Goal: Task Accomplishment & Management: Manage account settings

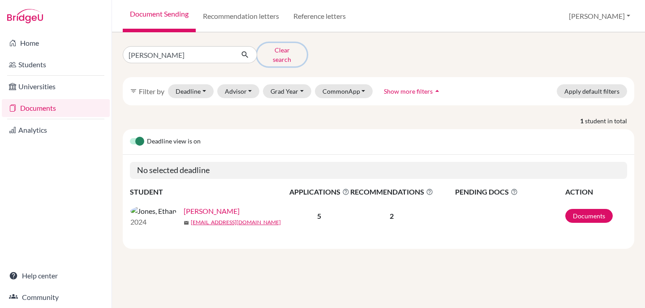
click at [270, 49] on button "Clear search" at bounding box center [282, 54] width 50 height 23
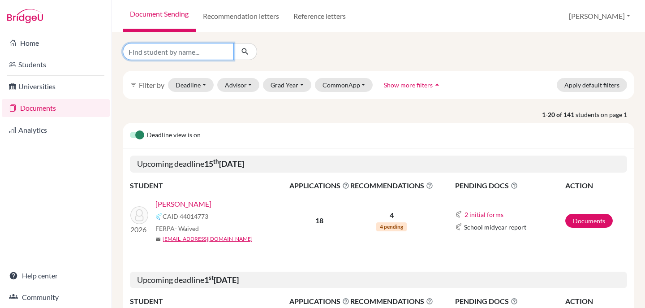
click at [204, 54] on input "Find student by name..." at bounding box center [178, 51] width 111 height 17
type input "kate"
click at [245, 54] on icon "submit" at bounding box center [244, 51] width 9 height 9
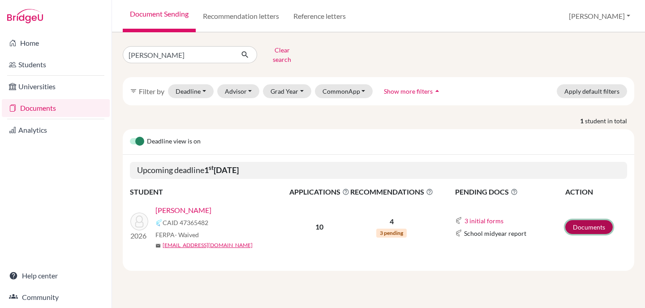
click at [584, 220] on link "Documents" at bounding box center [588, 227] width 47 height 14
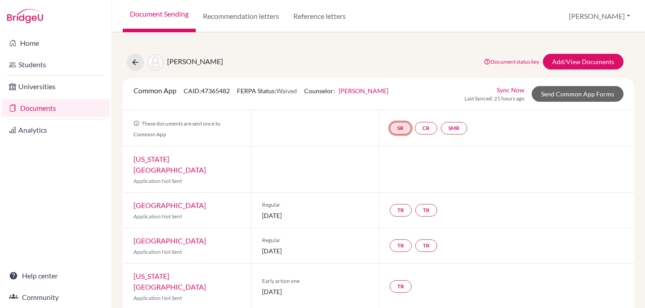
click at [396, 128] on link "SR" at bounding box center [400, 128] width 21 height 13
click at [389, 101] on link "School report" at bounding box center [401, 102] width 38 height 8
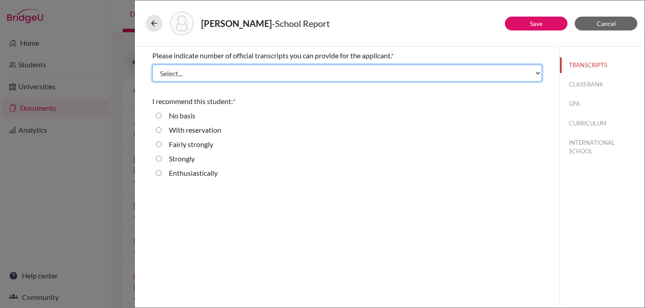
click at [537, 73] on select "Select... 1 2 3 4" at bounding box center [347, 72] width 390 height 17
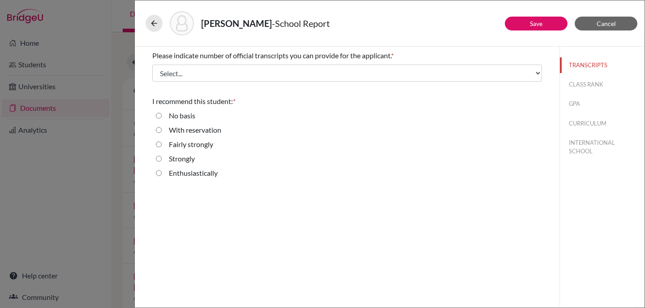
click at [501, 208] on div "Please indicate number of official transcripts you can provide for the applican…" at bounding box center [347, 176] width 425 height 258
click at [611, 21] on span "Cancel" at bounding box center [606, 24] width 19 height 8
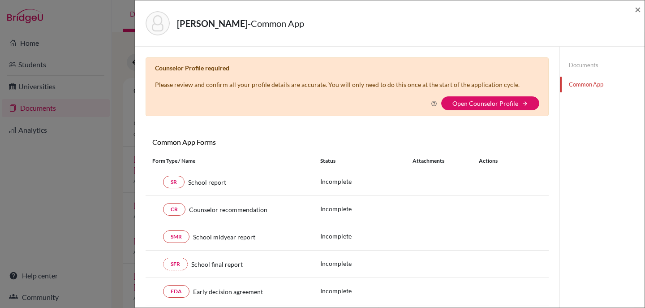
click at [578, 83] on link "Common App" at bounding box center [602, 85] width 85 height 16
click at [478, 97] on button "Open Counselor Profile arrow_forward" at bounding box center [490, 103] width 98 height 14
click at [502, 103] on link "Open Counselor Profile" at bounding box center [485, 103] width 66 height 8
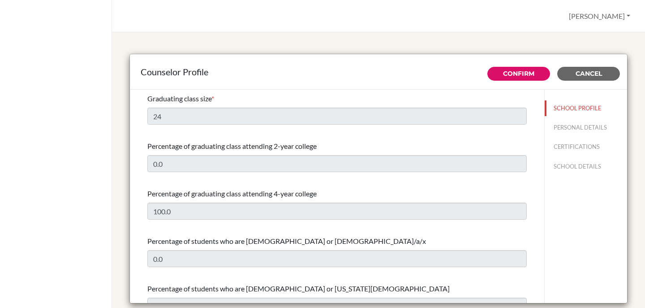
select select "0"
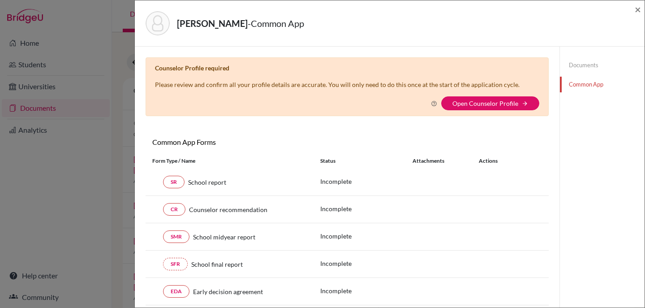
click at [38, 39] on div "Brown, Kate - Common App × × Counselor Profile required Please review and confi…" at bounding box center [322, 154] width 645 height 308
click at [482, 101] on link "Open Counselor Profile" at bounding box center [485, 103] width 66 height 8
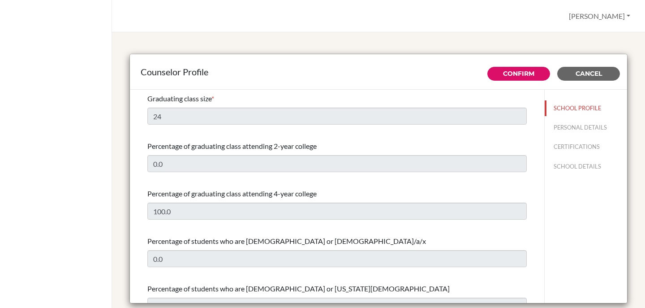
select select "0"
click at [563, 111] on button "SCHOOL PROFILE" at bounding box center [586, 108] width 82 height 16
click at [570, 128] on button "PERSONAL DETAILS" at bounding box center [586, 128] width 82 height 16
type input "[PERSON_NAME]"
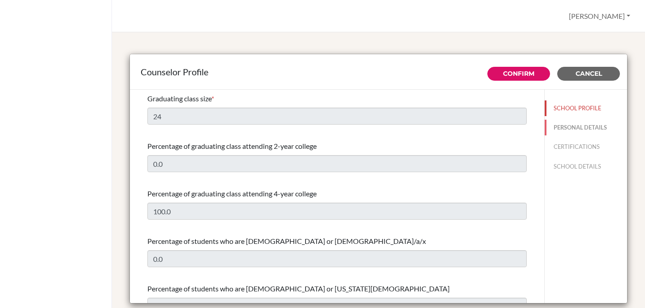
type input "University and Careers Counselor"
type input "81.727-275-050"
type input "mlamug@soismail.jp"
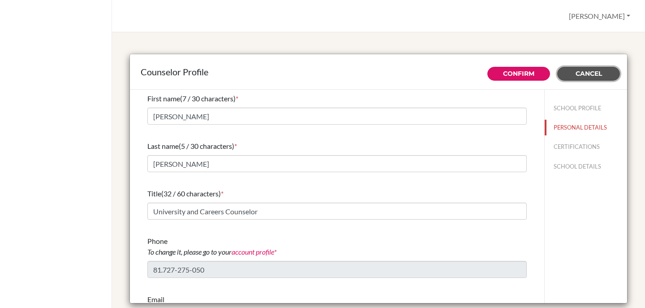
click at [580, 71] on span "Cancel" at bounding box center [588, 73] width 26 height 8
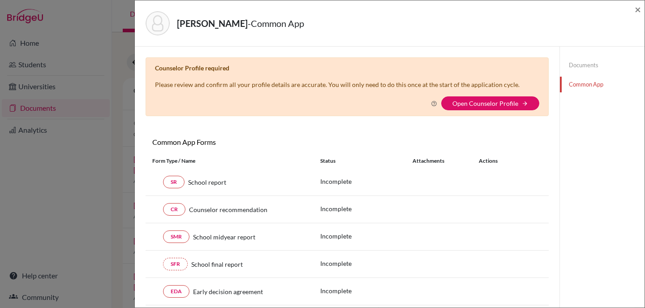
click at [48, 42] on div "[PERSON_NAME] - Common App × × Counselor Profile required Please review and con…" at bounding box center [322, 154] width 645 height 308
click at [30, 42] on div "[PERSON_NAME] - Common App × × Counselor Profile required Please review and con…" at bounding box center [322, 154] width 645 height 308
click at [636, 10] on span "×" at bounding box center [638, 9] width 6 height 13
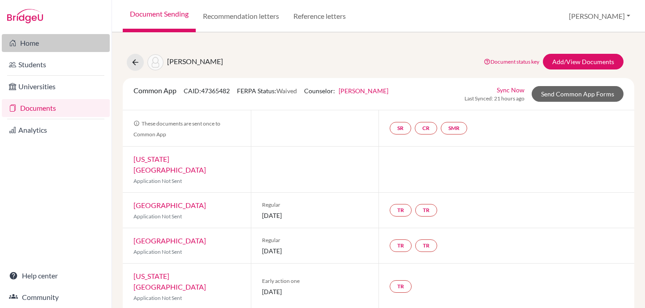
click at [34, 43] on link "Home" at bounding box center [56, 43] width 108 height 18
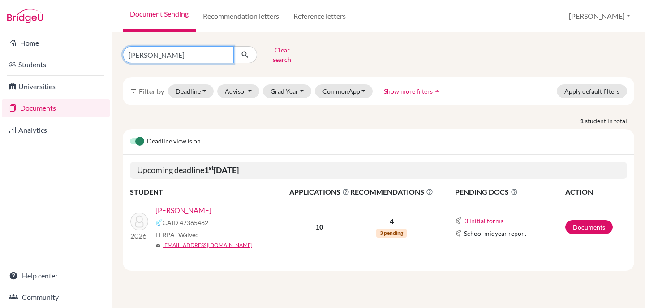
click at [223, 52] on input "[PERSON_NAME]" at bounding box center [178, 54] width 111 height 17
type input "counselor profile"
click button "submit" at bounding box center [245, 54] width 24 height 17
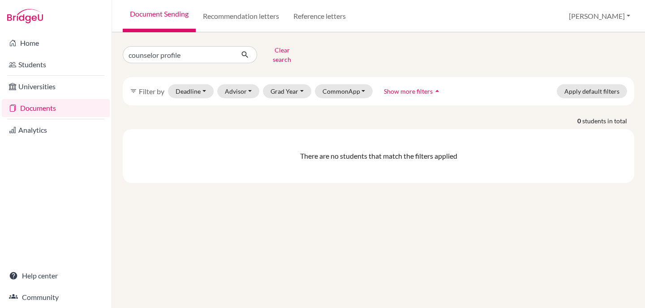
click at [76, 106] on link "Documents" at bounding box center [56, 108] width 108 height 18
click at [335, 89] on button "CommonApp" at bounding box center [344, 91] width 58 height 14
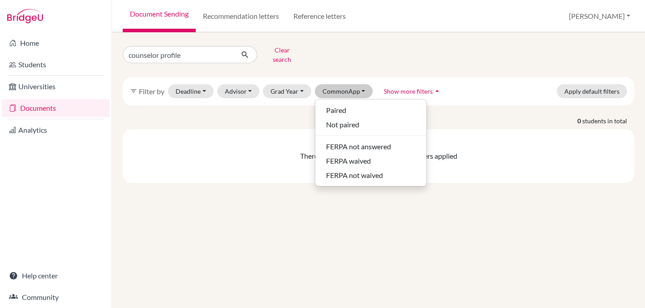
click at [494, 92] on div "filter_list Filter by Deadline - Select a date range Or double click for a sing…" at bounding box center [378, 91] width 511 height 28
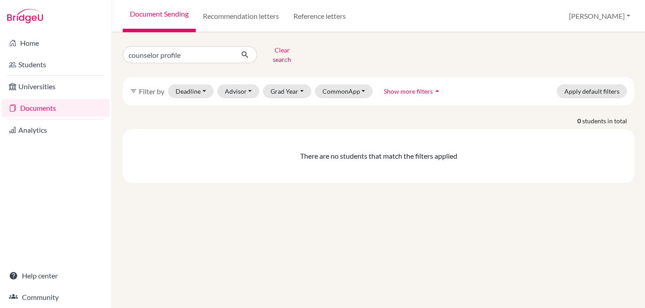
click at [45, 108] on link "Documents" at bounding box center [56, 108] width 108 height 18
click at [186, 51] on input "counselor profile" at bounding box center [178, 54] width 111 height 17
type input "c"
click at [292, 53] on button "Clear search" at bounding box center [282, 54] width 50 height 23
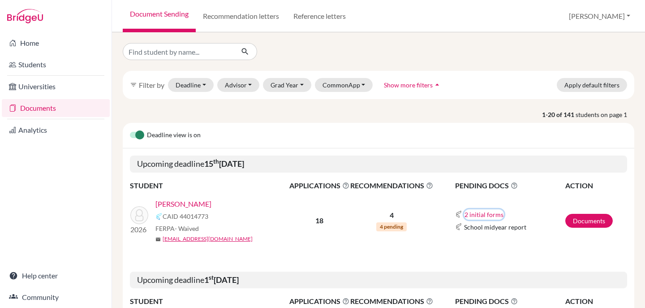
click at [483, 210] on button "2 initial forms" at bounding box center [484, 214] width 40 height 10
click at [552, 245] on td "2 initial forms Counselor recommendation School report School midyear report" at bounding box center [498, 220] width 131 height 59
click at [592, 219] on link "Documents" at bounding box center [588, 221] width 47 height 14
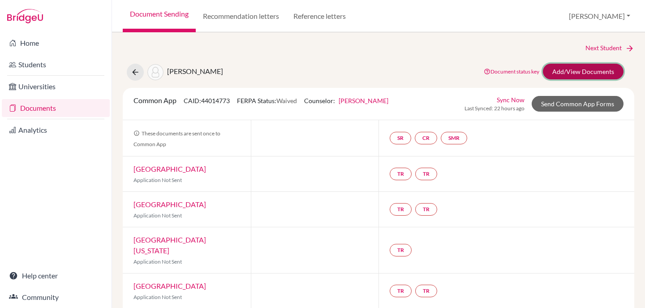
click at [602, 67] on link "Add/View Documents" at bounding box center [583, 72] width 81 height 16
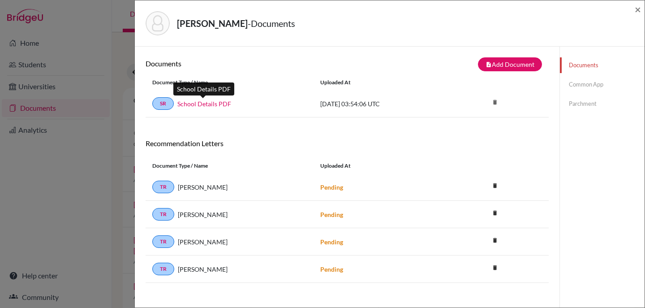
click at [217, 104] on link "School Details PDF" at bounding box center [204, 103] width 54 height 9
click at [584, 86] on link "Common App" at bounding box center [602, 85] width 85 height 16
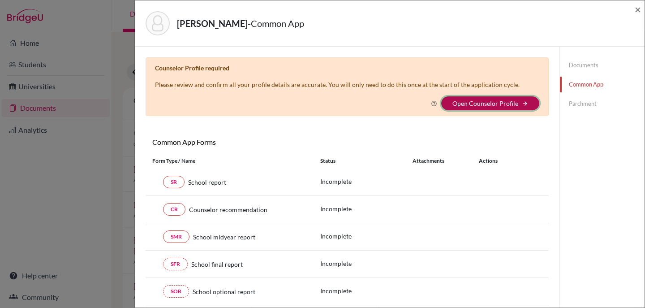
click at [522, 103] on icon "arrow_forward" at bounding box center [525, 103] width 6 height 6
click at [522, 102] on icon "arrow_forward" at bounding box center [525, 103] width 6 height 6
click at [483, 99] on link "Open Counselor Profile" at bounding box center [485, 103] width 66 height 8
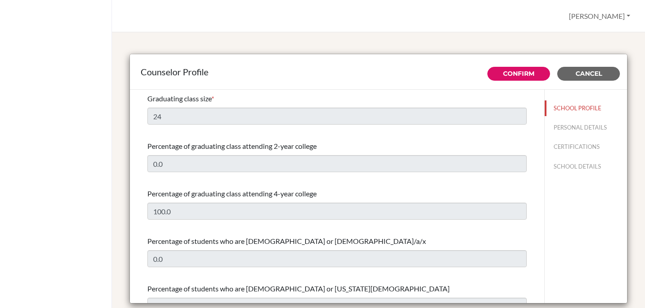
select select "0"
click at [567, 167] on button "SCHOOL DETAILS" at bounding box center [586, 167] width 82 height 16
type input "680141"
type input "[URL][DOMAIN_NAME]"
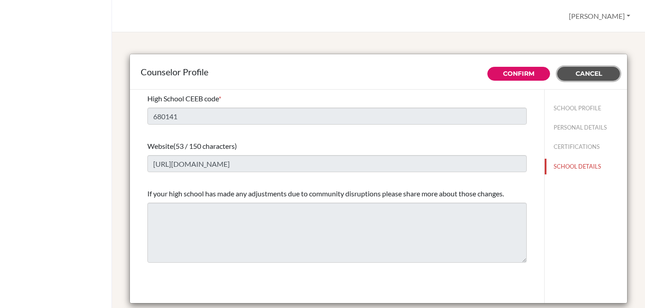
click at [575, 73] on span "Cancel" at bounding box center [588, 73] width 26 height 8
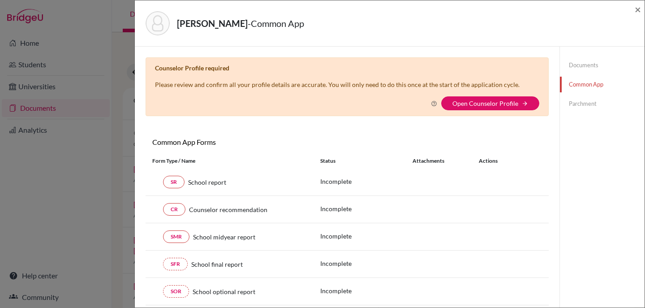
click at [34, 136] on div "[PERSON_NAME] - Common App × × Counselor Profile required Please review and con…" at bounding box center [322, 154] width 645 height 308
click at [41, 136] on div "Kawakami, Rick - Common App × × Counselor Profile required Please review and co…" at bounding box center [322, 154] width 645 height 308
click at [39, 131] on div "Kawakami, Rick - Common App × × Counselor Profile required Please review and co…" at bounding box center [322, 154] width 645 height 308
click at [638, 9] on span "×" at bounding box center [638, 9] width 6 height 13
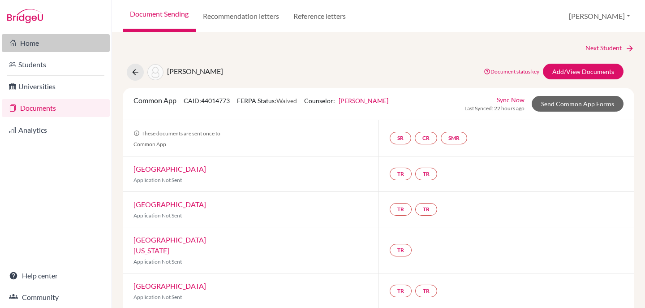
click at [42, 44] on link "Home" at bounding box center [56, 43] width 108 height 18
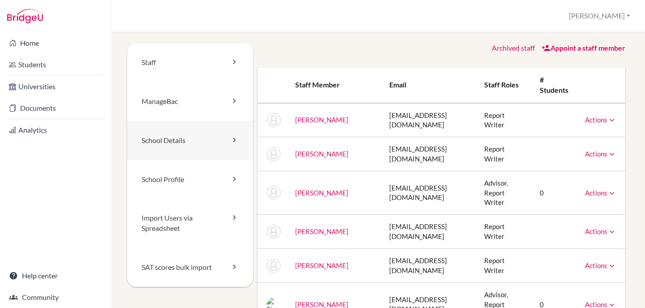
click at [230, 140] on icon at bounding box center [234, 139] width 9 height 9
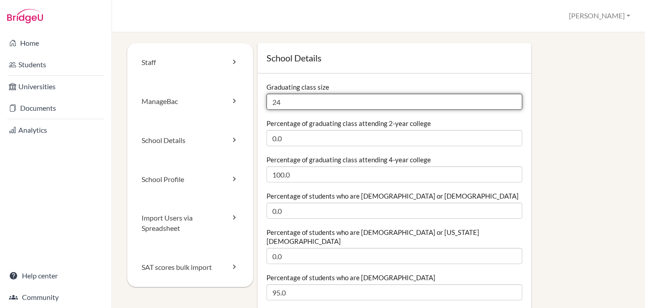
click at [279, 103] on input "24" at bounding box center [394, 102] width 256 height 16
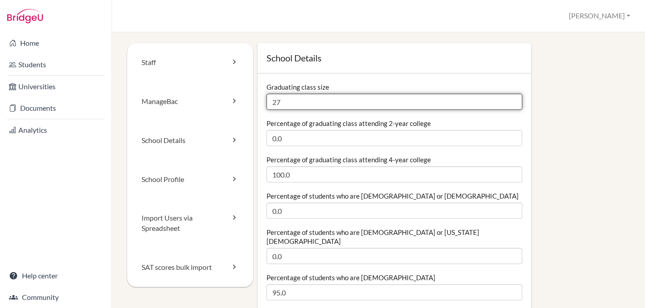
click at [301, 100] on input "27" at bounding box center [394, 102] width 256 height 16
type input "26"
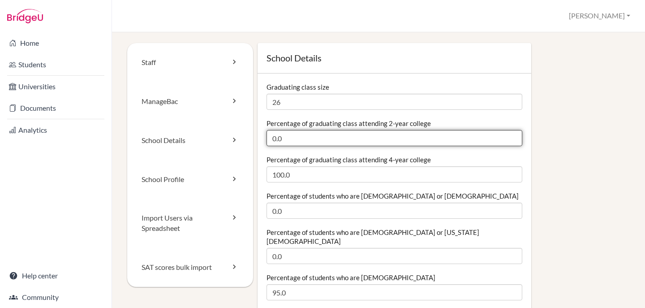
click at [310, 137] on input "0.0" at bounding box center [394, 138] width 256 height 16
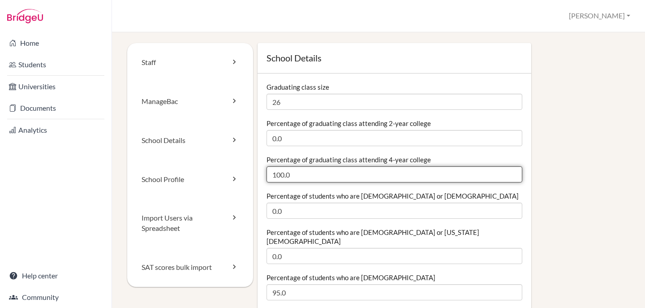
click at [328, 177] on input "100.0" at bounding box center [394, 174] width 256 height 16
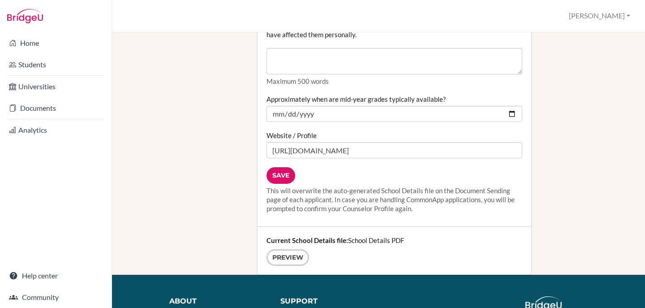
scroll to position [1166, 0]
type input "99.97"
click at [280, 167] on input "Save" at bounding box center [280, 175] width 29 height 17
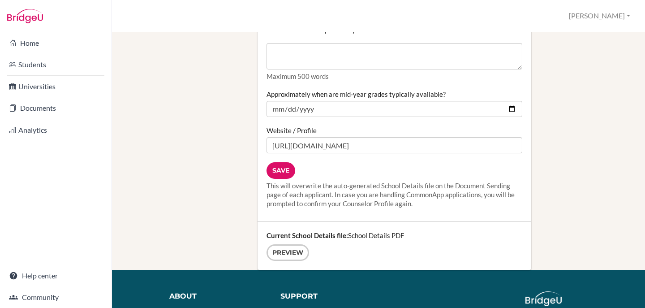
scroll to position [1171, 0]
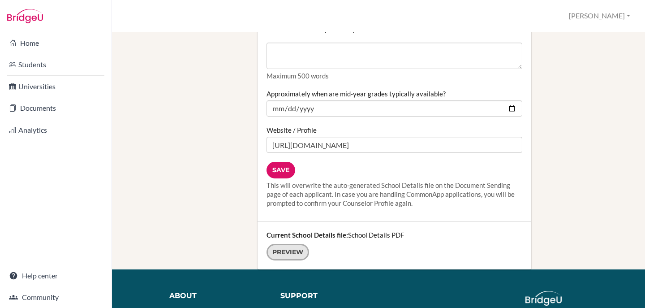
click at [282, 244] on link "Preview" at bounding box center [287, 252] width 43 height 17
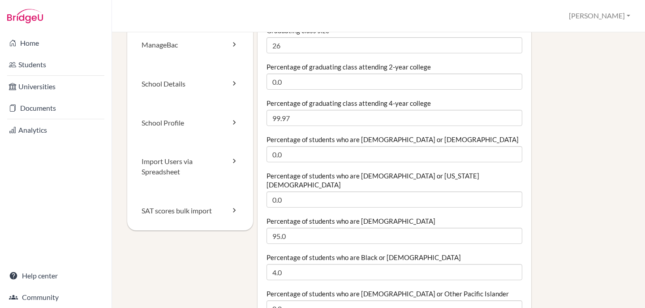
scroll to position [0, 0]
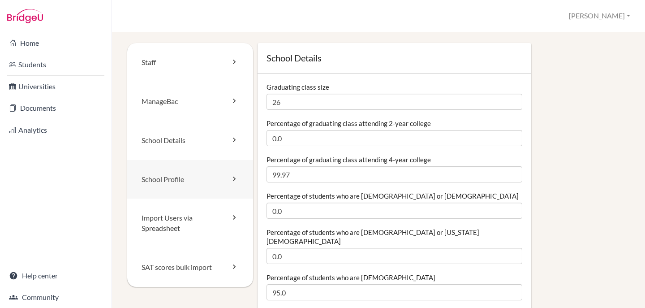
click at [200, 181] on link "School Profile" at bounding box center [190, 179] width 126 height 39
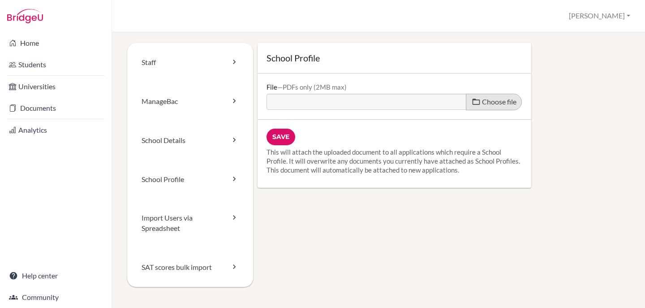
click at [485, 100] on span "Choose file" at bounding box center [499, 101] width 34 height 9
click at [403, 100] on input "Choose file" at bounding box center [334, 99] width 137 height 10
type input "C:\fakepath\Schoolprofile2025-2026_forweb (1).pdf"
type input "Schoolprofile2025-2026_forweb (1).pdf"
click at [281, 135] on input "Save" at bounding box center [280, 137] width 29 height 17
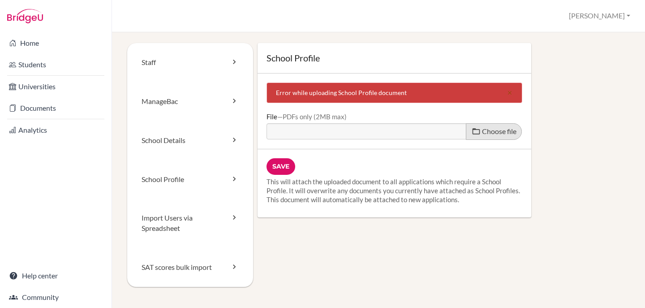
click at [485, 131] on span "Choose file" at bounding box center [499, 131] width 34 height 9
click at [403, 131] on input "Choose file" at bounding box center [334, 128] width 137 height 10
type input "C:\fakepath\Schoolprofile2025-2026_forweb (1)_compressed (1).pdf"
type input "Schoolprofile2025-2026_forweb (1)_compressed (1).pdf"
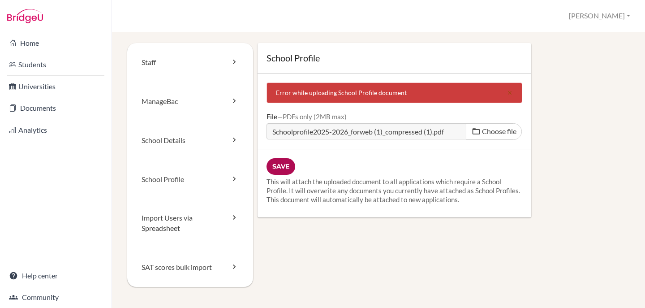
click at [277, 165] on input "Save" at bounding box center [280, 166] width 29 height 17
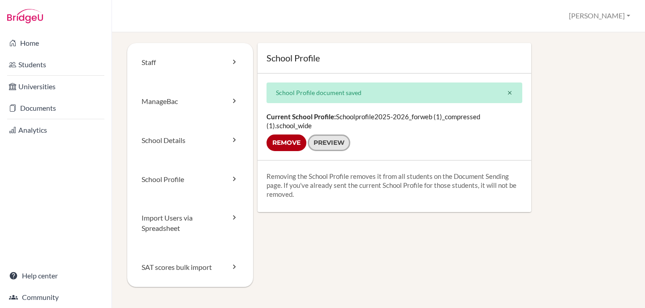
click at [335, 138] on link "Preview" at bounding box center [329, 142] width 43 height 17
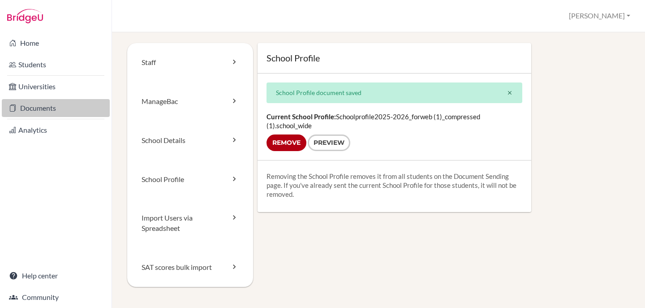
click at [49, 108] on link "Documents" at bounding box center [56, 108] width 108 height 18
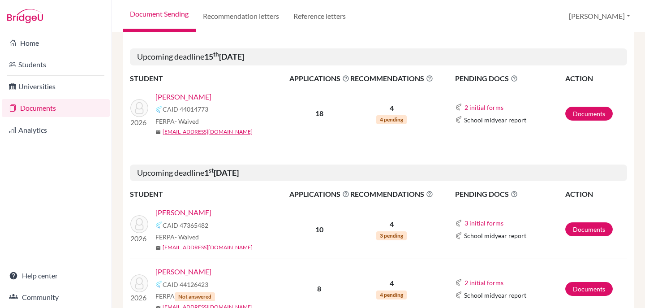
scroll to position [107, 0]
click at [588, 225] on link "Documents" at bounding box center [588, 229] width 47 height 14
